Goal: Information Seeking & Learning: Check status

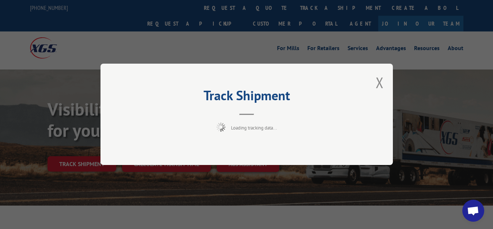
scroll to position [37, 0]
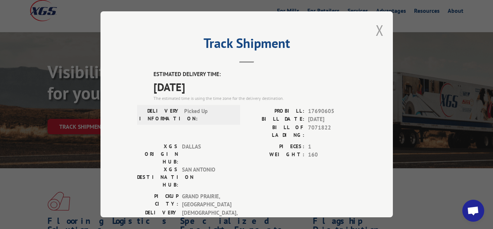
click at [376, 29] on button "Close modal" at bounding box center [380, 29] width 8 height 19
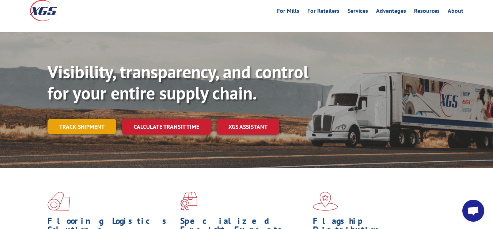
click at [75, 119] on link "Track shipment" at bounding box center [81, 126] width 69 height 15
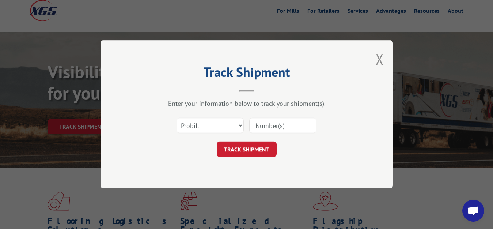
scroll to position [0, 0]
click at [176, 118] on select "Select category... Probill BOL PO" at bounding box center [209, 125] width 67 height 15
select select "bol"
click option "BOL" at bounding box center [0, 0] width 0 height 0
drag, startPoint x: 258, startPoint y: 128, endPoint x: 263, endPoint y: 81, distance: 47.5
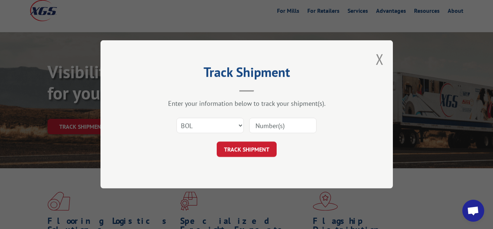
click at [258, 125] on input at bounding box center [282, 125] width 67 height 15
type input "7071954"
click button "TRACK SHIPMENT" at bounding box center [247, 149] width 60 height 15
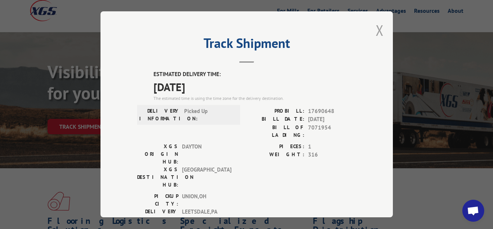
drag, startPoint x: 372, startPoint y: 28, endPoint x: 332, endPoint y: 65, distance: 55.1
click at [376, 28] on button "Close modal" at bounding box center [380, 29] width 8 height 19
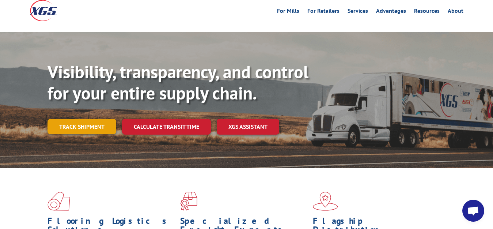
click at [89, 119] on link "Track shipment" at bounding box center [81, 126] width 69 height 15
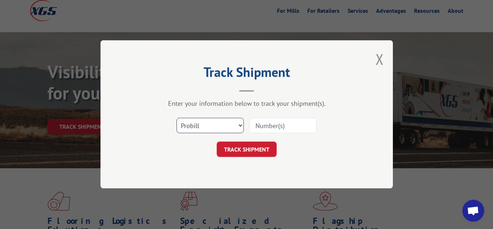
click at [176, 118] on select "Select category... Probill BOL PO" at bounding box center [209, 125] width 67 height 15
select select "bol"
click option "BOL" at bounding box center [0, 0] width 0 height 0
click at [252, 123] on input at bounding box center [282, 125] width 67 height 15
